Goal: Transaction & Acquisition: Purchase product/service

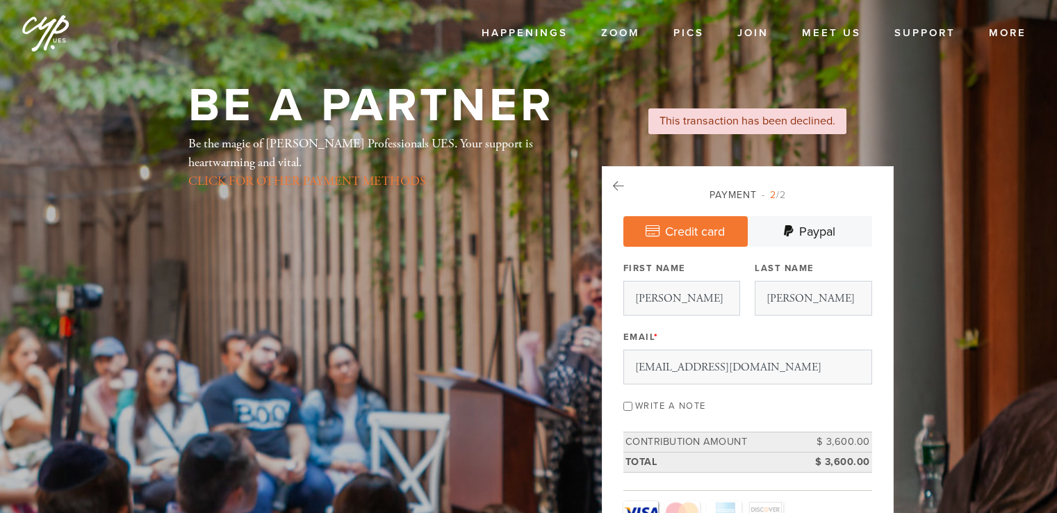
select select "4"
select select "2028"
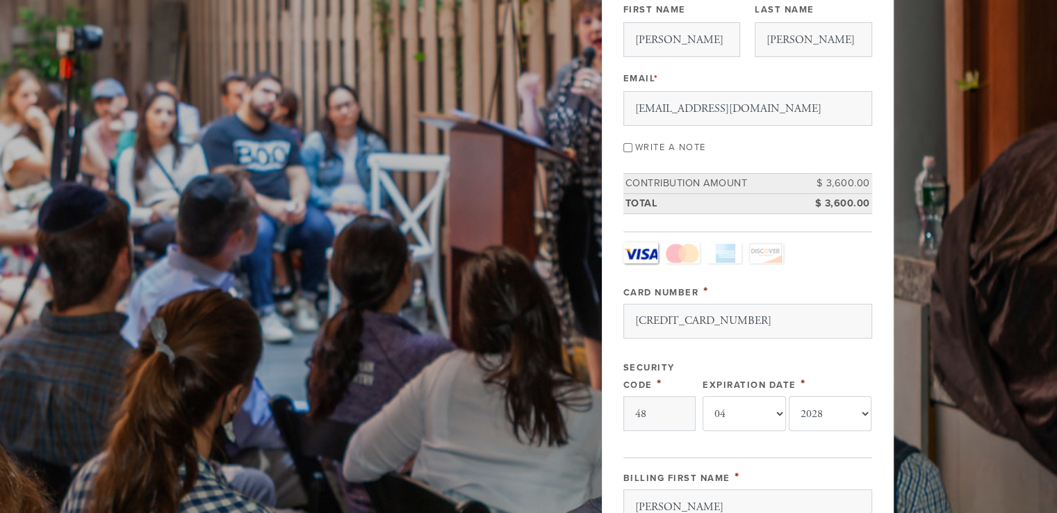
type input "4"
type input "994"
click at [739, 411] on select "-month- 01 02 03 04 05 06 07 08 09 10 11 12" at bounding box center [744, 413] width 83 height 35
select select "8"
click at [703, 396] on select "-month- 01 02 03 04 05 06 07 08 09 10 11 12" at bounding box center [744, 413] width 83 height 35
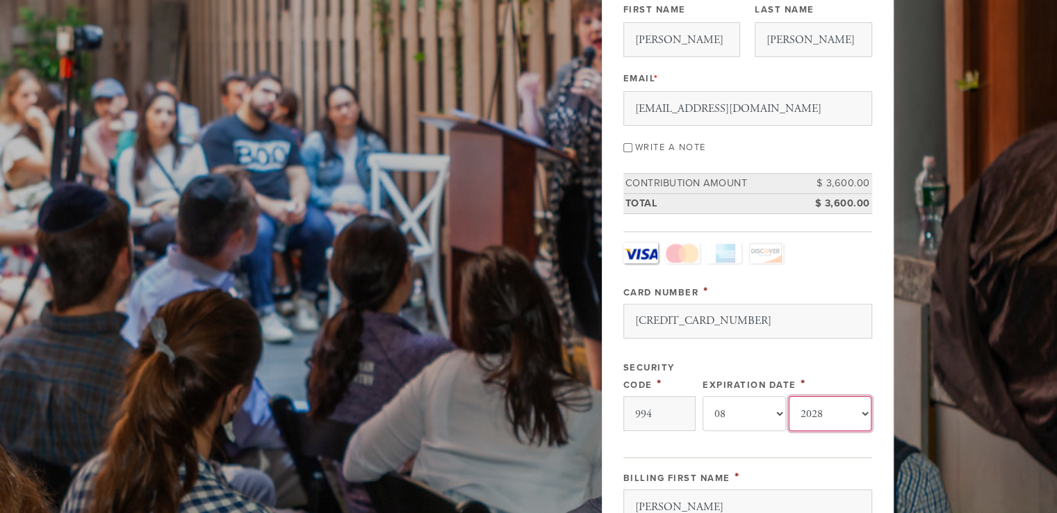
click at [815, 407] on select "-year- 2025 2026 2027 2028 2029 2030 2031 2032 2033 2034 2035" at bounding box center [830, 413] width 83 height 35
select select "2029"
click at [789, 396] on select "-year- 2025 2026 2027 2028 2029 2030 2031 2032 2033 2034 2035" at bounding box center [830, 413] width 83 height 35
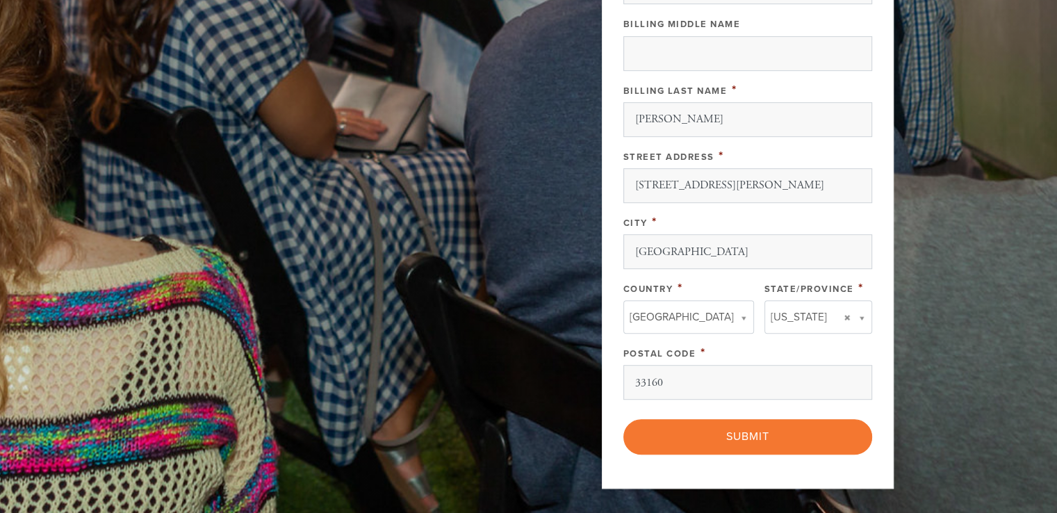
scroll to position [776, 0]
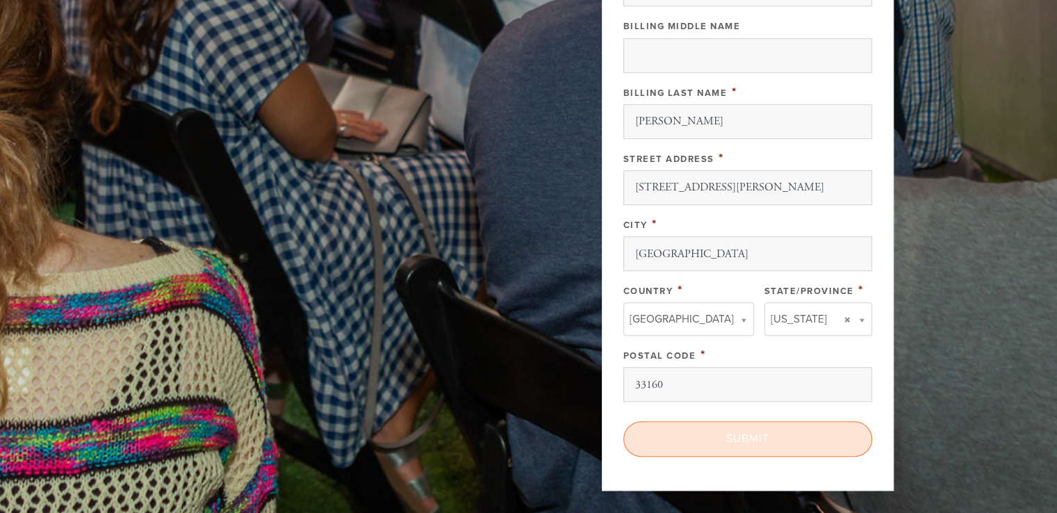
click at [770, 432] on input "Submit" at bounding box center [747, 438] width 249 height 35
